Goal: Task Accomplishment & Management: Use online tool/utility

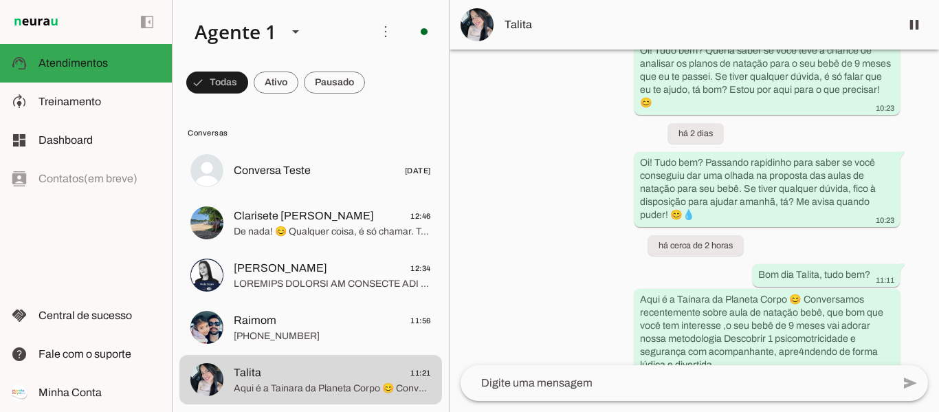
scroll to position [992, 0]
